Goal: Find specific page/section: Find specific page/section

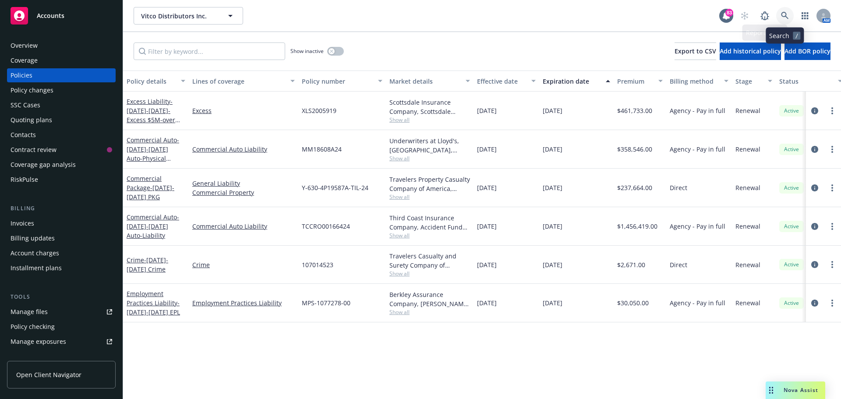
click at [785, 16] on icon at bounding box center [784, 15] width 7 height 7
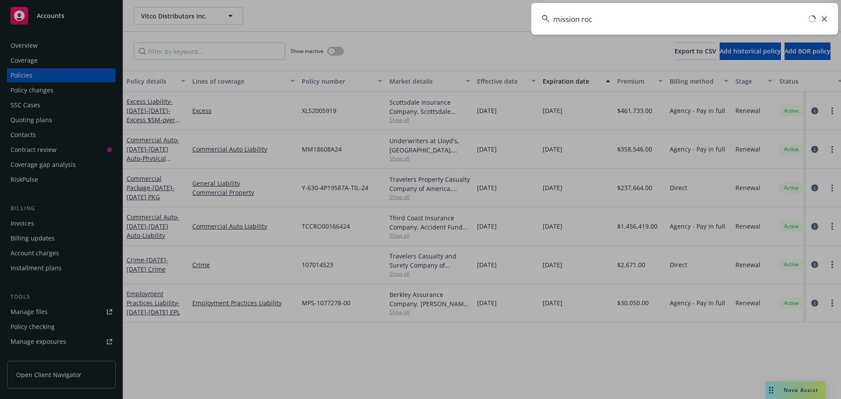
type input "mission rock"
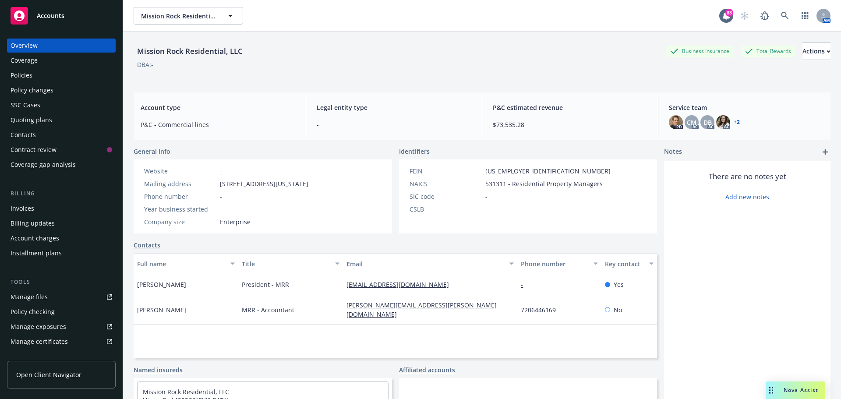
click at [29, 69] on div "Policies" at bounding box center [22, 75] width 22 height 14
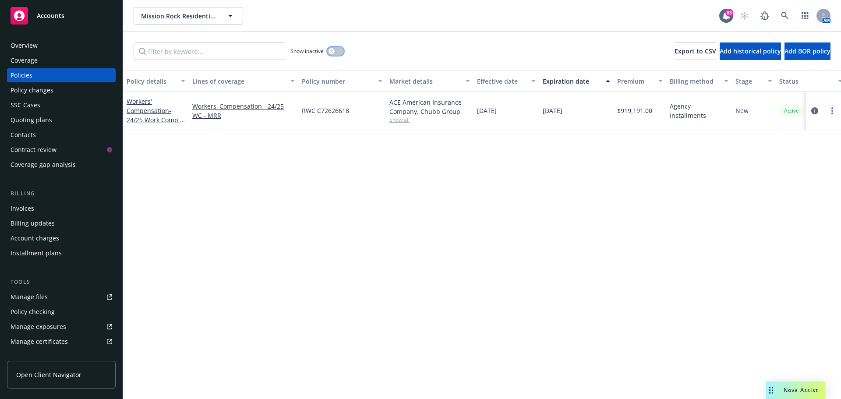
click at [335, 51] on button "button" at bounding box center [335, 51] width 17 height 9
click at [332, 49] on button "button" at bounding box center [335, 51] width 17 height 9
click at [788, 14] on icon at bounding box center [785, 16] width 8 height 8
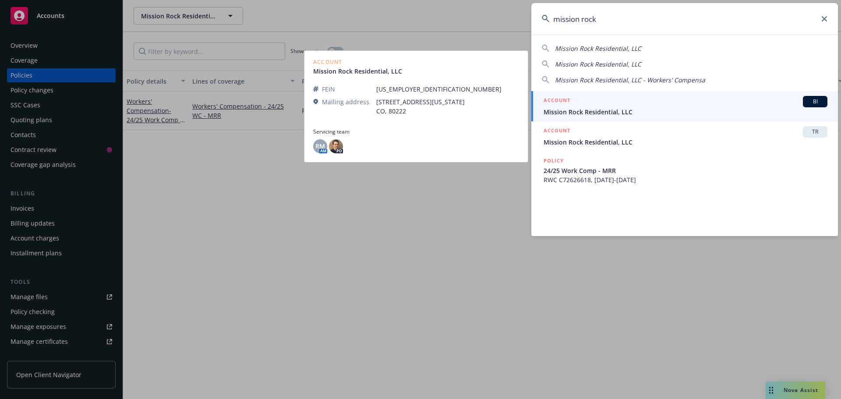
type input "mission rock"
click at [576, 111] on span "Mission Rock Residential, LLC" at bounding box center [685, 111] width 284 height 9
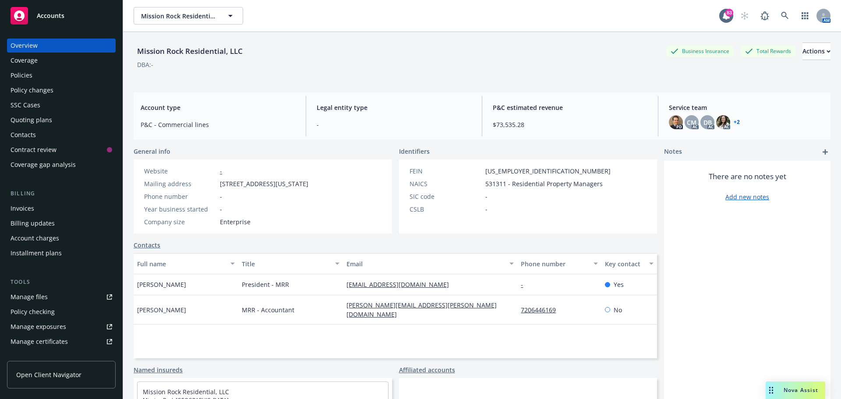
click at [42, 78] on div "Policies" at bounding box center [62, 75] width 102 height 14
